Goal: Find specific fact: Find specific fact

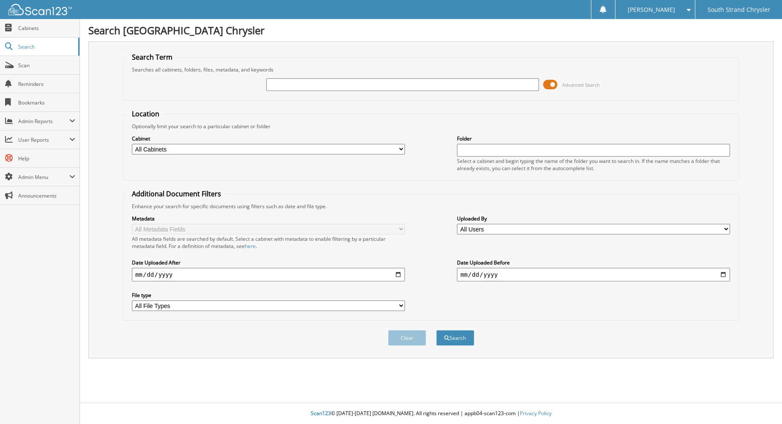
click at [286, 85] on input "text" at bounding box center [402, 84] width 273 height 13
type input "50274"
click at [436, 330] on button "Search" at bounding box center [455, 338] width 38 height 16
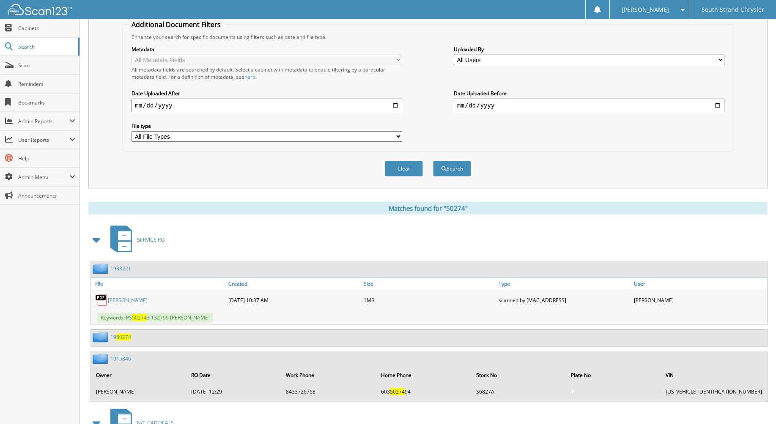
scroll to position [254, 0]
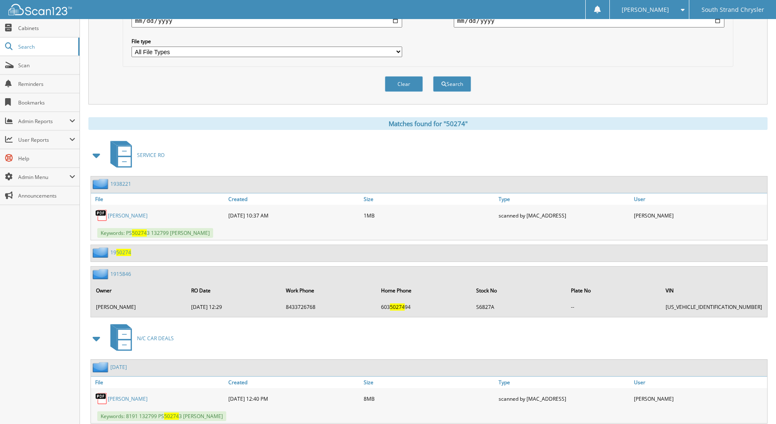
click at [120, 252] on span "50274" at bounding box center [123, 252] width 15 height 7
